Goal: Check status: Check status

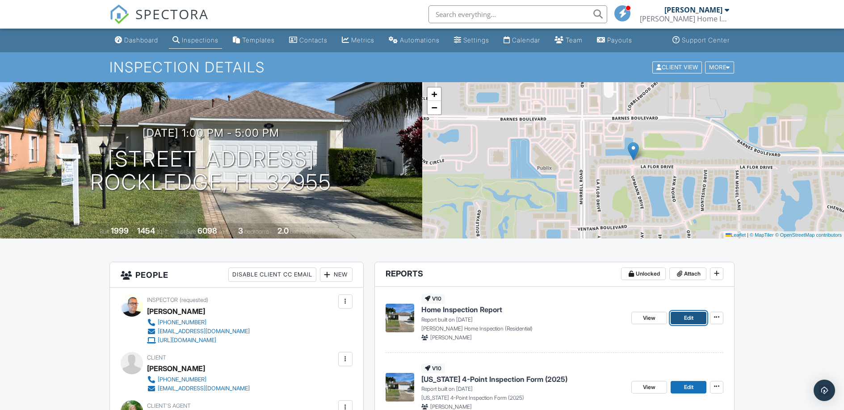
click at [687, 316] on span "Edit" at bounding box center [688, 318] width 9 height 9
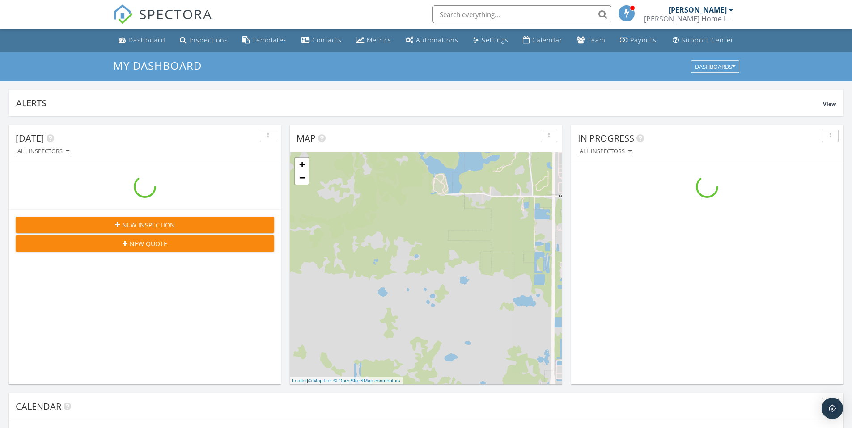
scroll to position [828, 866]
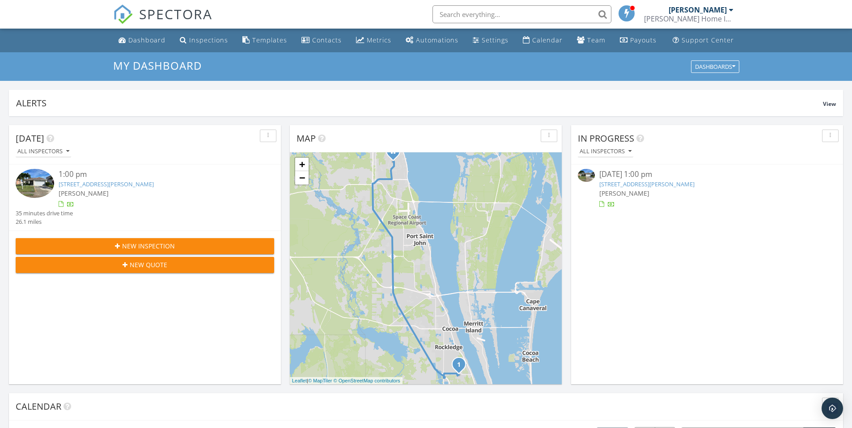
click at [653, 182] on link "3880 La Flor Dr, Rockledge, FL 32955" at bounding box center [646, 184] width 95 height 8
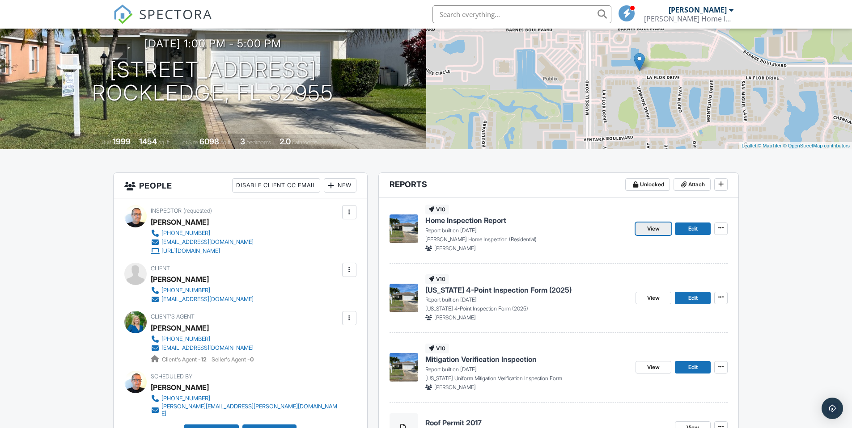
click at [644, 227] on link "View" at bounding box center [653, 229] width 36 height 13
